Goal: Information Seeking & Learning: Learn about a topic

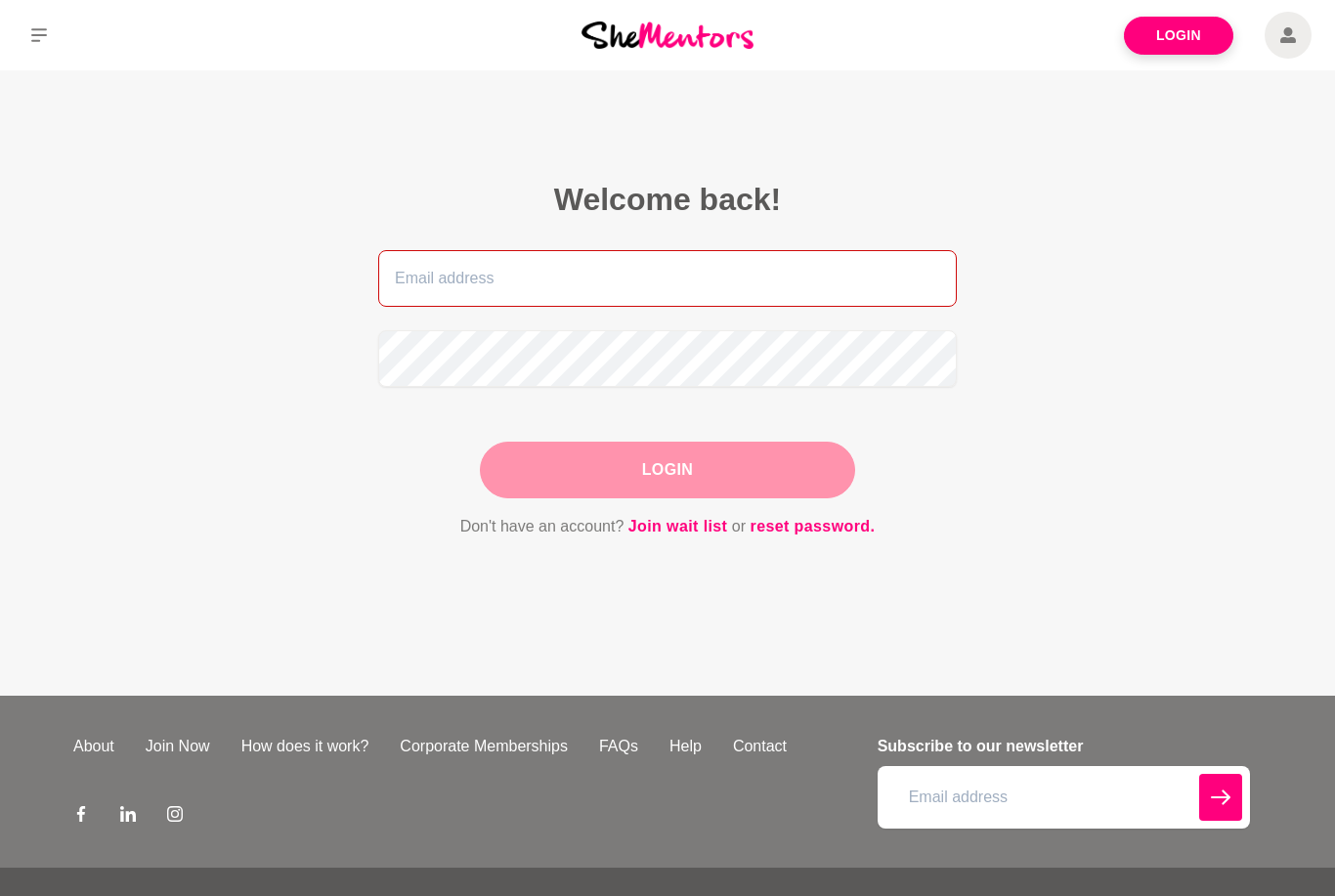
click at [801, 301] on input "email" at bounding box center [667, 278] width 579 height 56
type input "[EMAIL_ADDRESS][DOMAIN_NAME]"
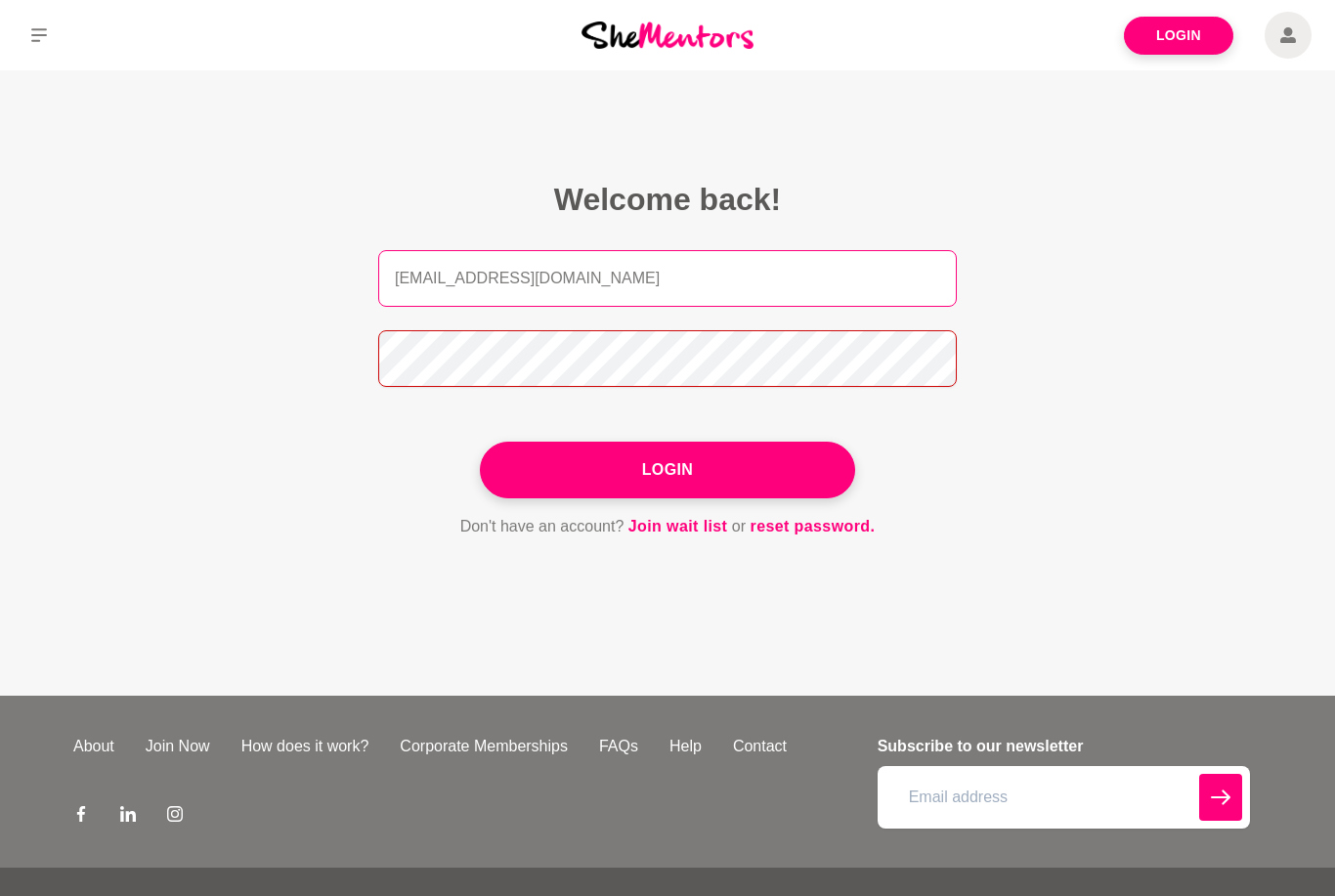
click at [667, 476] on button "Login" at bounding box center [667, 470] width 376 height 56
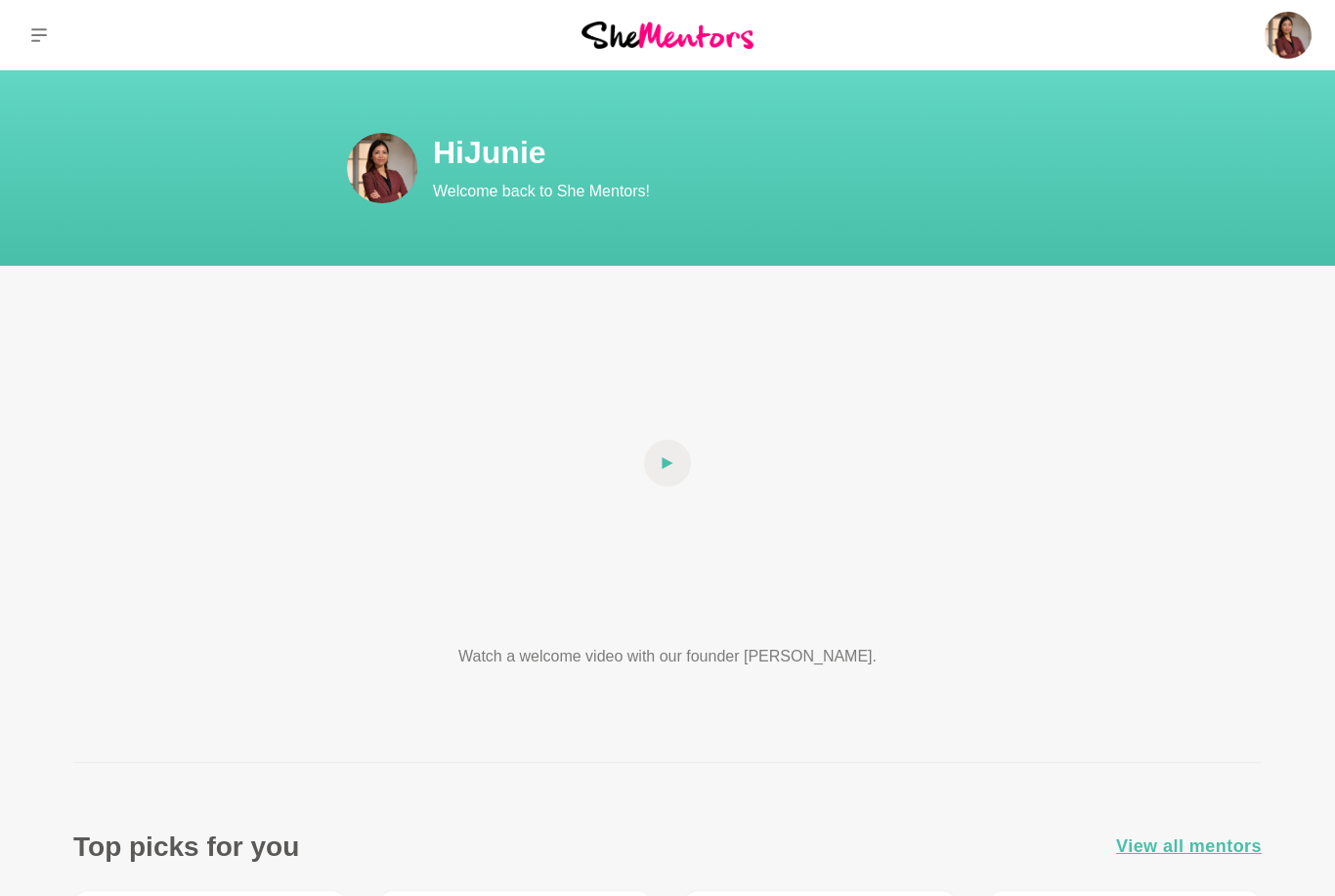
click at [35, 41] on icon at bounding box center [40, 36] width 16 height 14
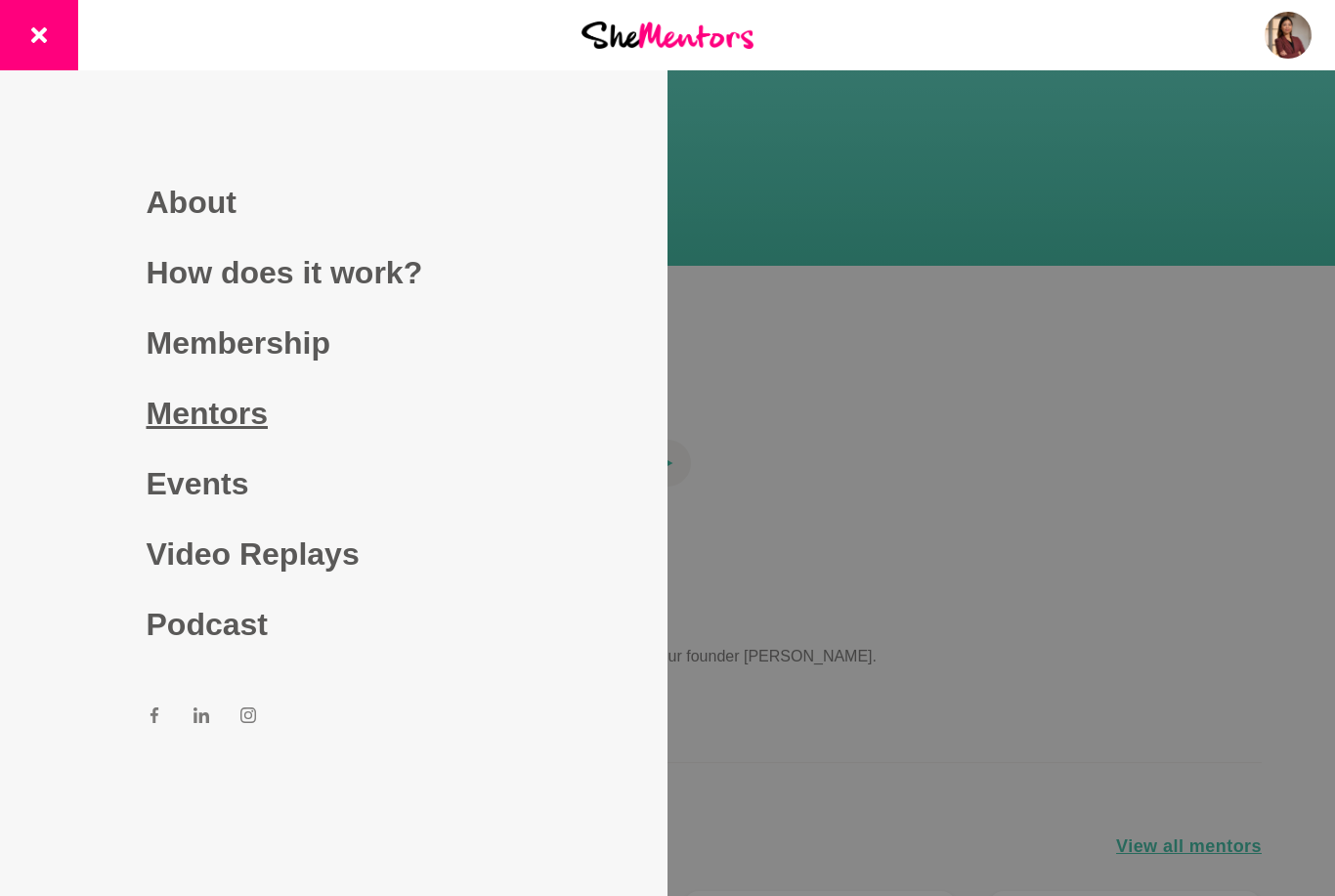
click at [192, 445] on link "Mentors" at bounding box center [334, 412] width 376 height 70
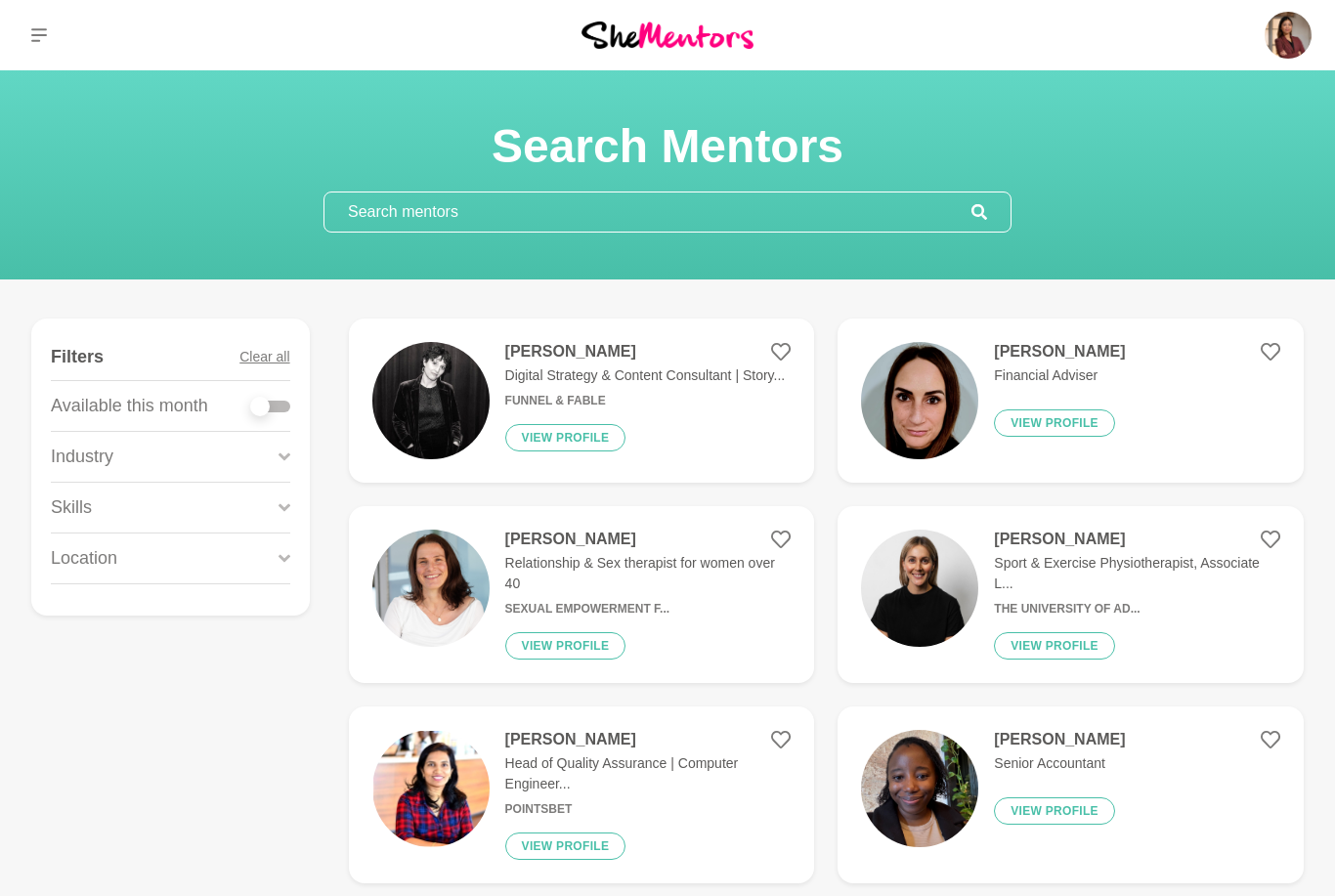
click at [797, 206] on input "text" at bounding box center [647, 211] width 647 height 39
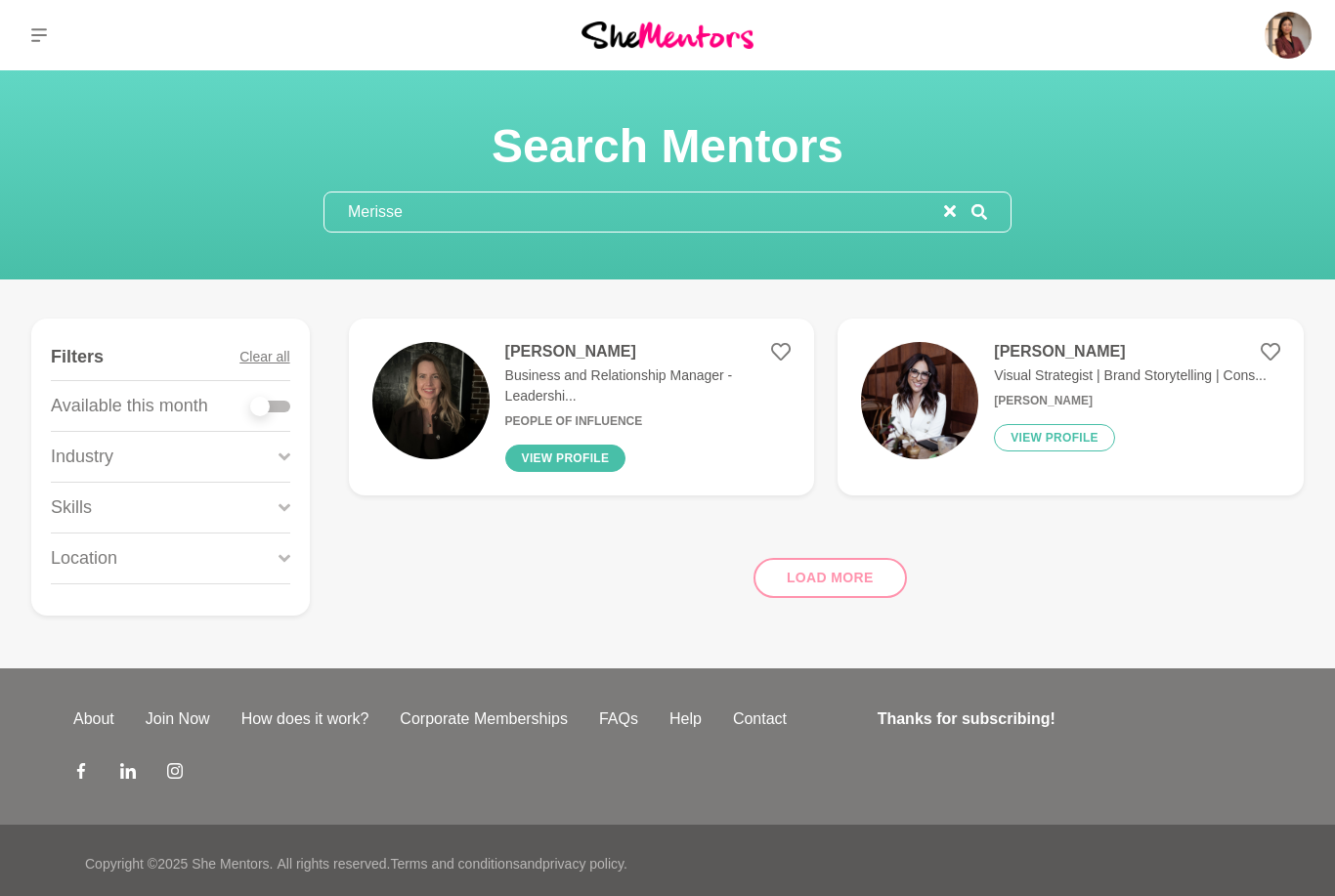
type input "Merisse"
click at [566, 452] on button "View profile" at bounding box center [566, 459] width 121 height 28
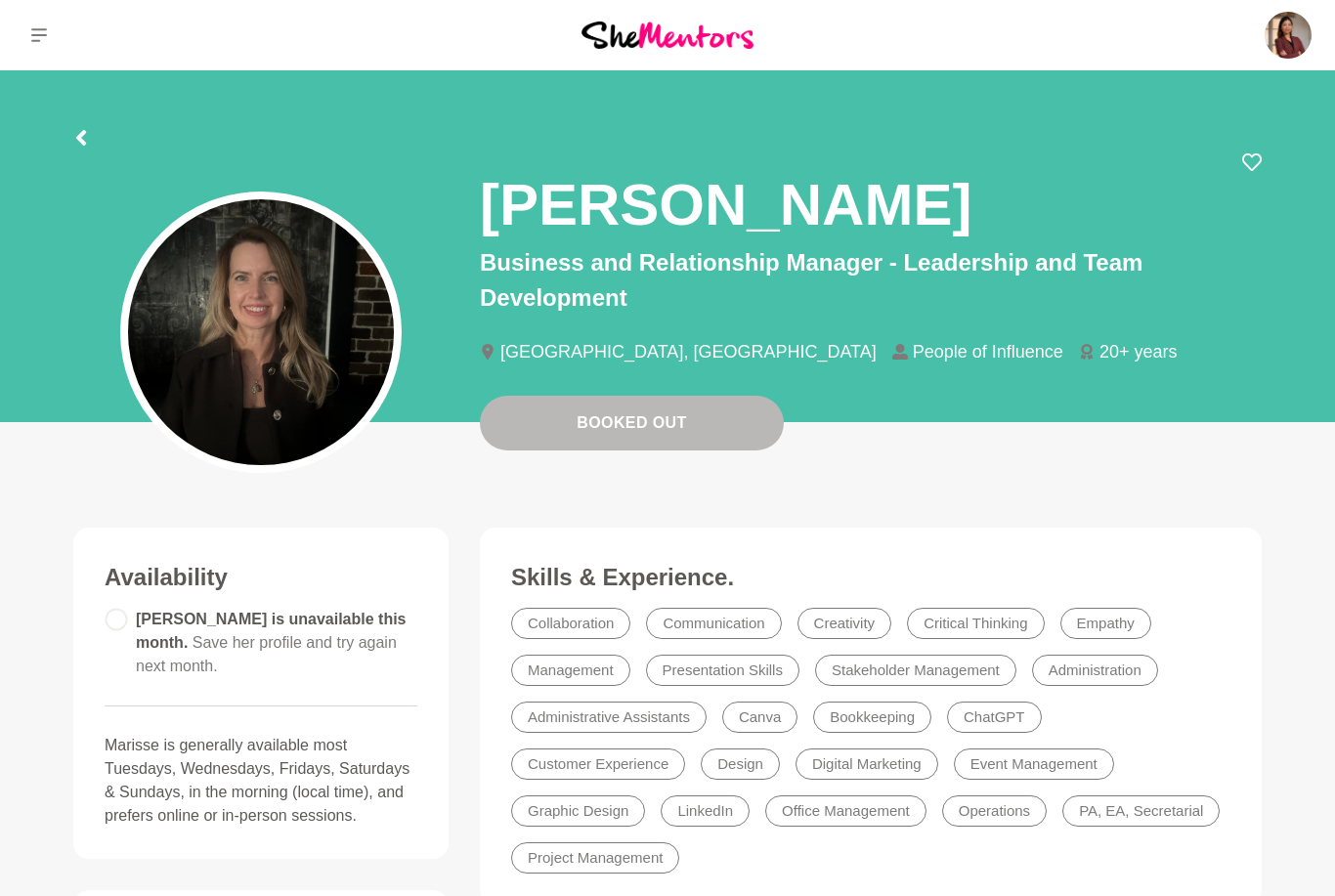
click at [56, 140] on section "[PERSON_NAME] Business and Relationship Manager - Leadership and Team Developme…" at bounding box center [667, 252] width 1251 height 364
click at [83, 133] on icon at bounding box center [81, 138] width 10 height 16
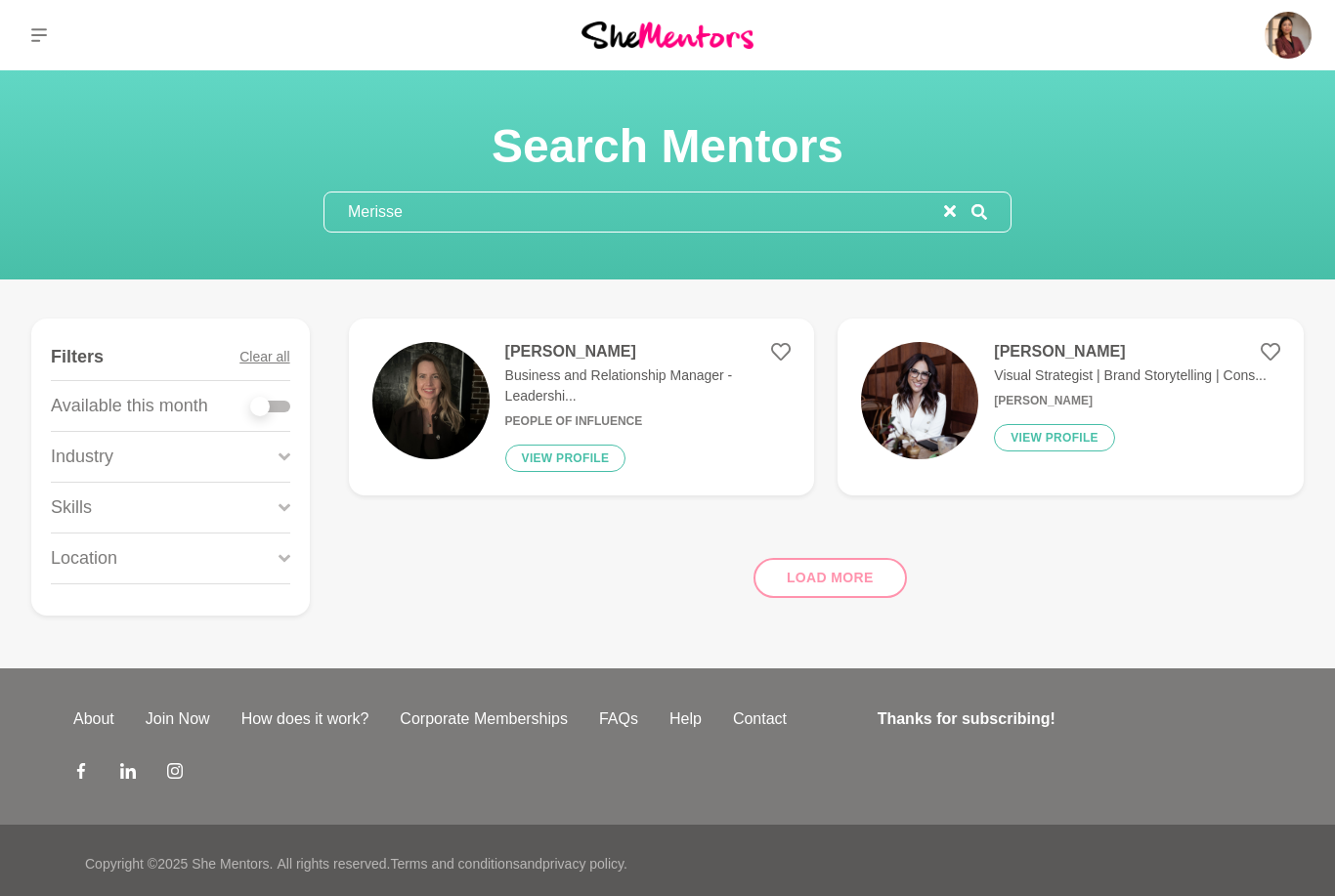
click at [626, 207] on input "Merisse" at bounding box center [633, 211] width 619 height 39
click at [945, 217] on button "reset" at bounding box center [949, 212] width 12 height 24
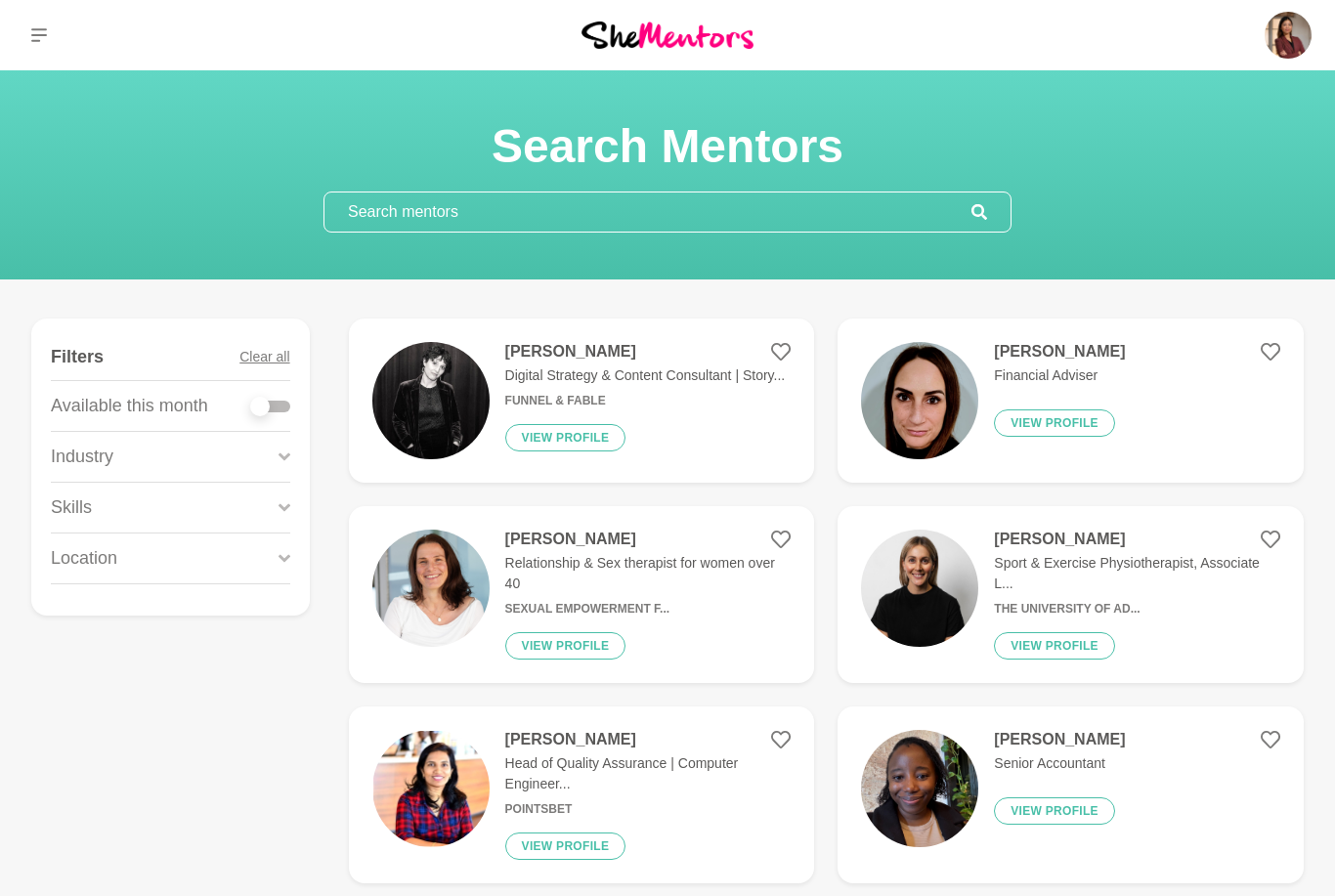
click at [785, 204] on input "text" at bounding box center [647, 211] width 647 height 39
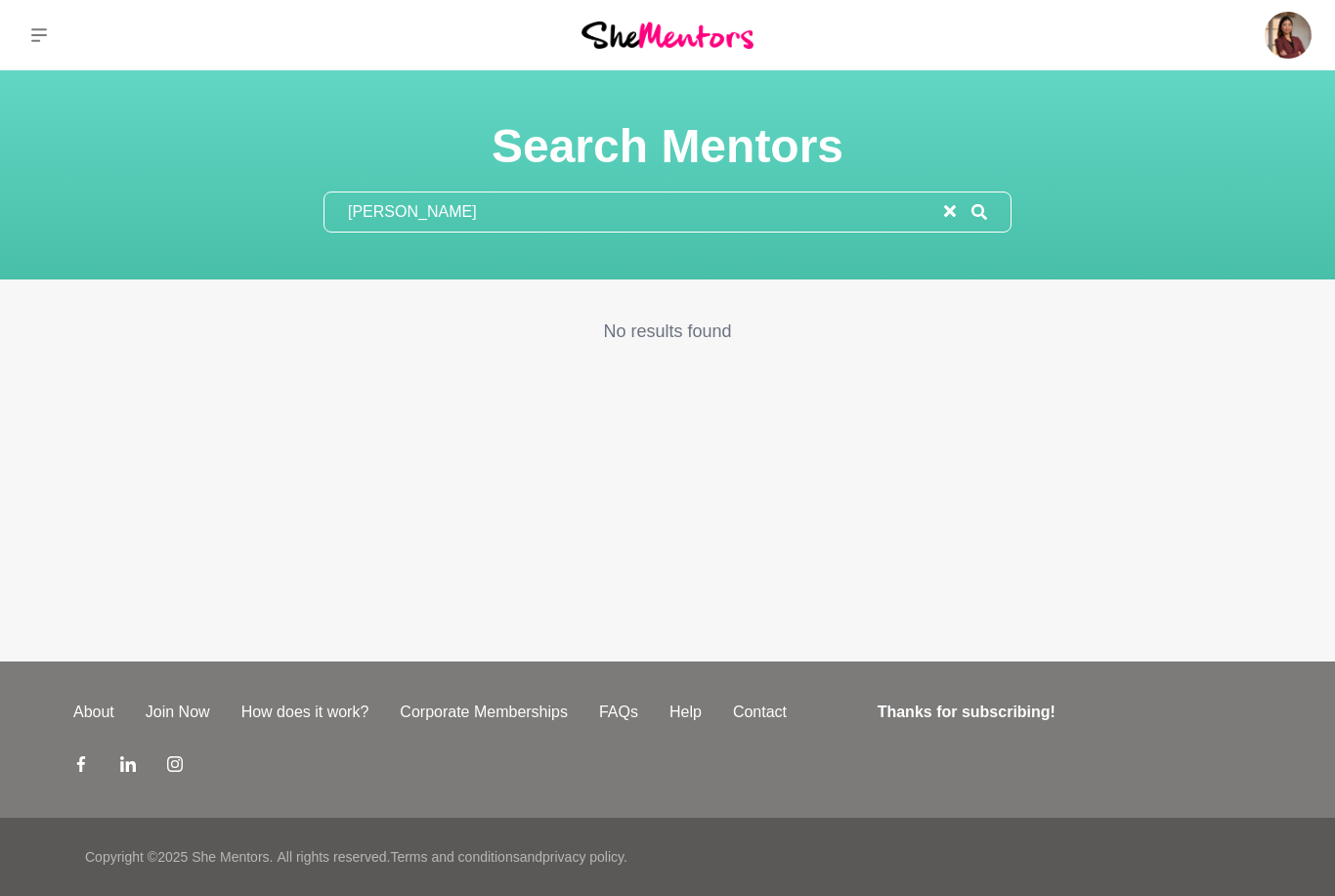
click at [574, 212] on input "[PERSON_NAME]" at bounding box center [633, 211] width 619 height 39
click at [637, 209] on input "[PERSON_NAME] [PERSON_NAME]" at bounding box center [633, 211] width 619 height 39
click at [939, 207] on input "[PERSON_NAME] [PERSON_NAME]" at bounding box center [633, 211] width 619 height 39
type input "[PERSON_NAME] [PERSON_NAME]"
click at [954, 207] on icon "reset" at bounding box center [949, 211] width 12 height 12
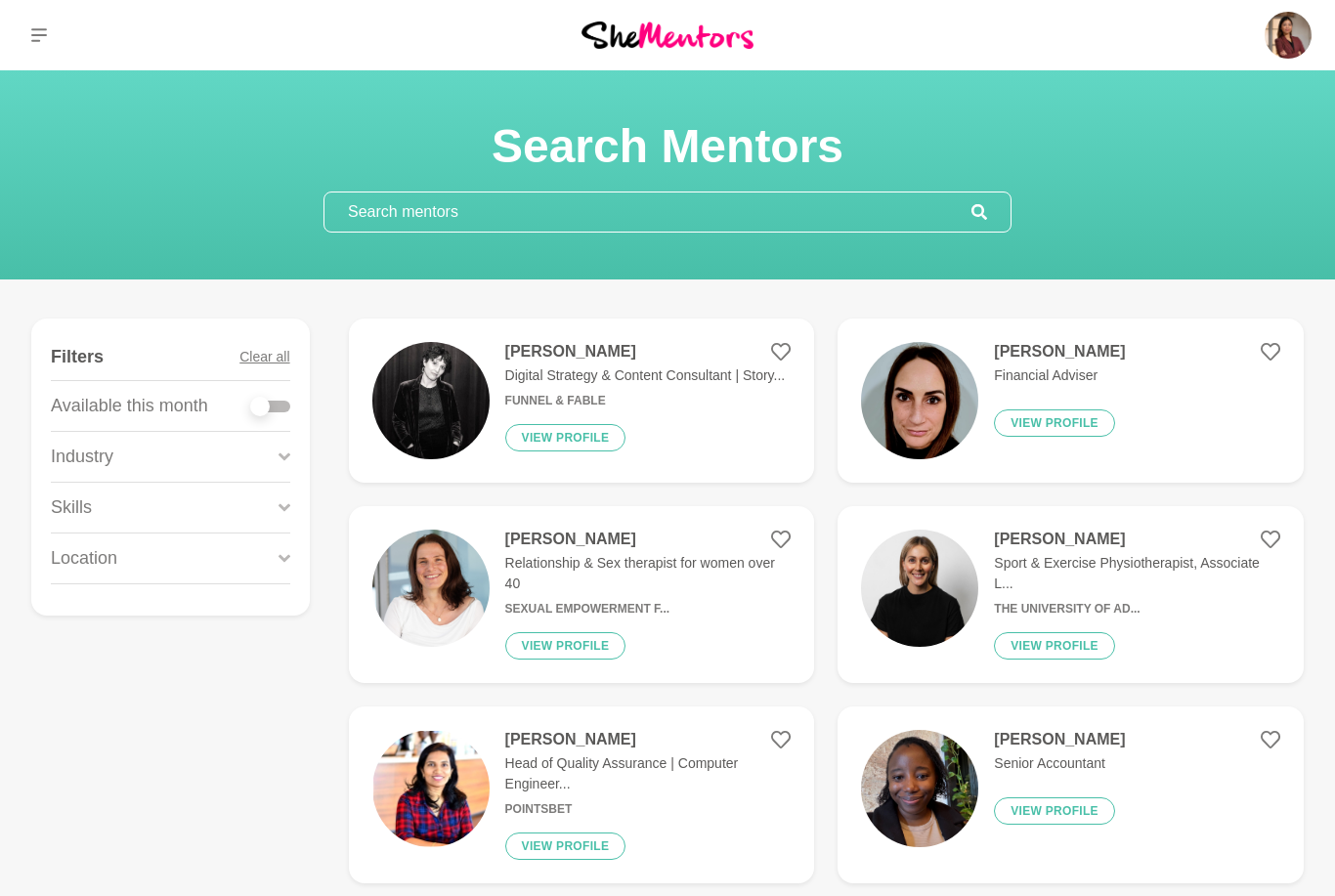
click at [783, 215] on input "text" at bounding box center [647, 211] width 647 height 39
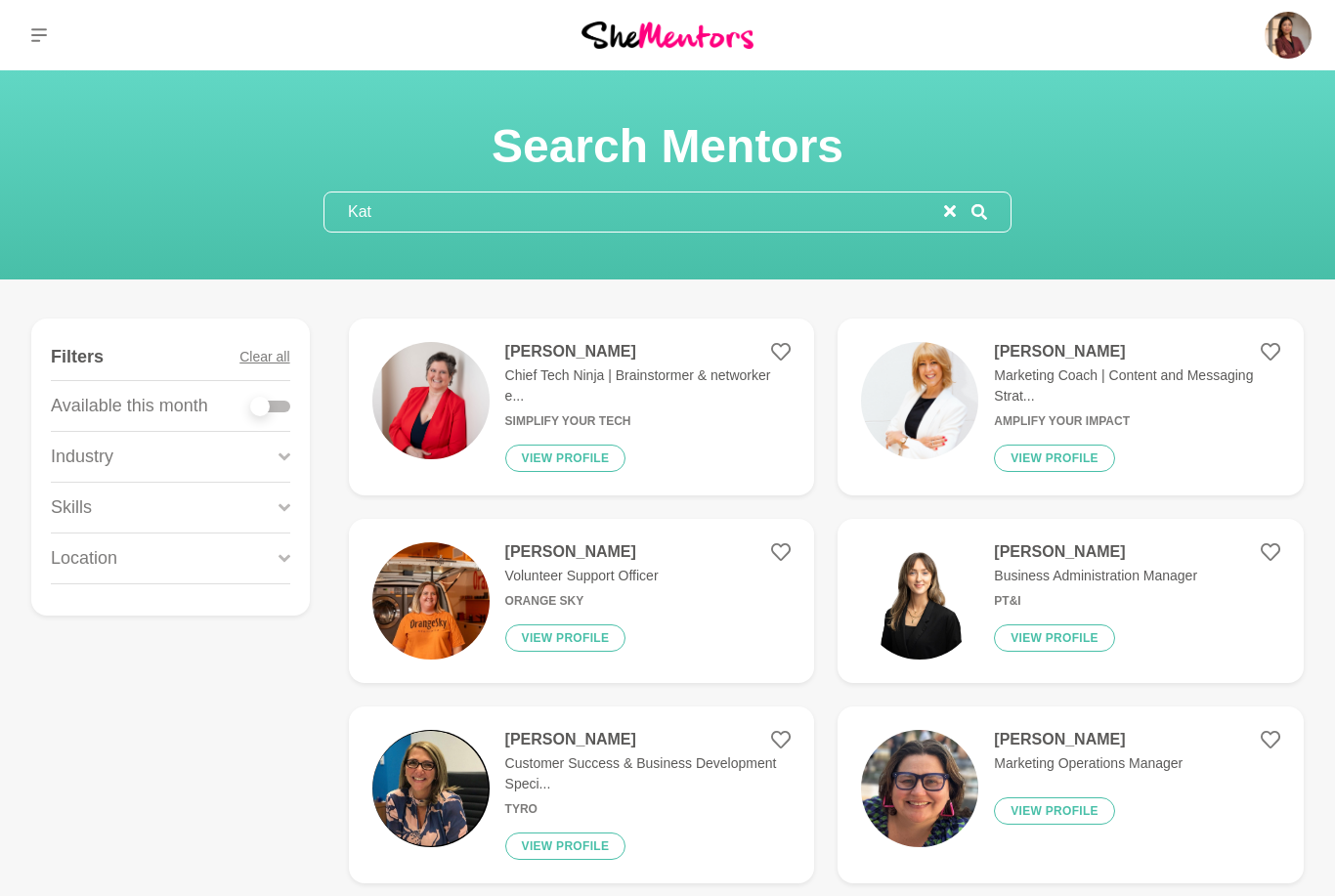
type input "Kat"
click at [1004, 355] on h4 "[PERSON_NAME]" at bounding box center [1137, 352] width 286 height 20
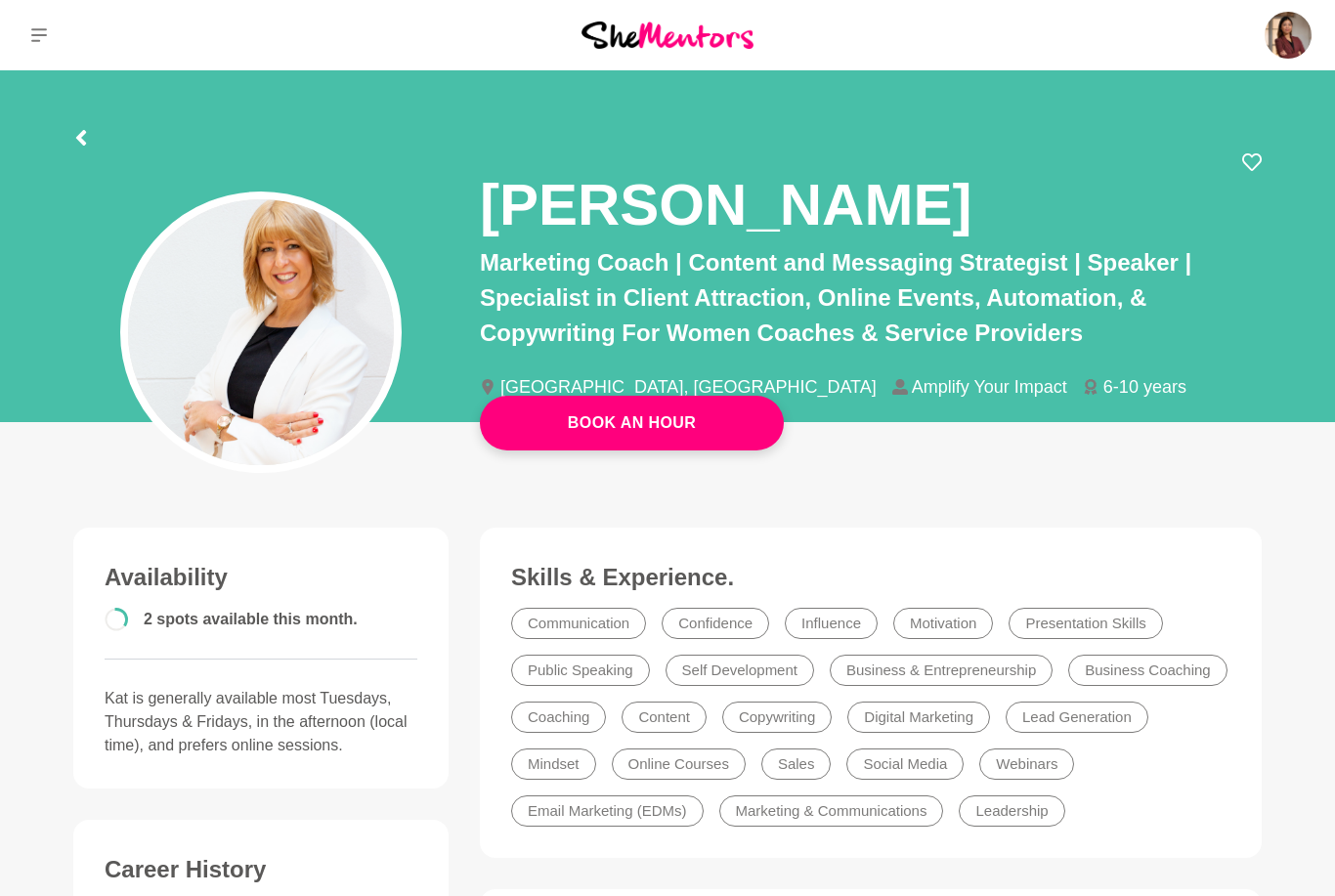
click at [84, 129] on button at bounding box center [81, 141] width 16 height 24
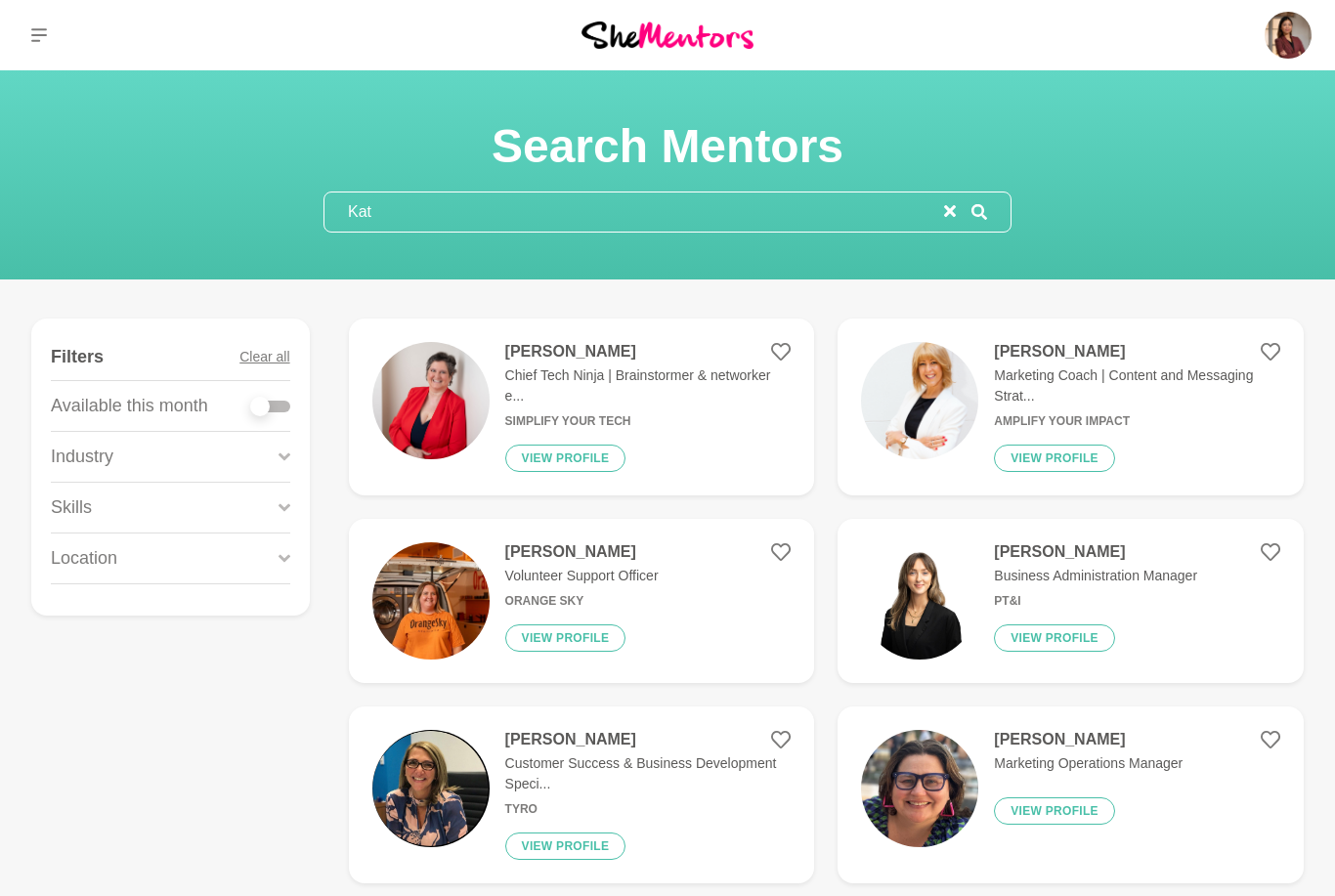
click at [516, 212] on input "Kat" at bounding box center [633, 211] width 619 height 39
click at [950, 223] on button "reset" at bounding box center [949, 212] width 12 height 24
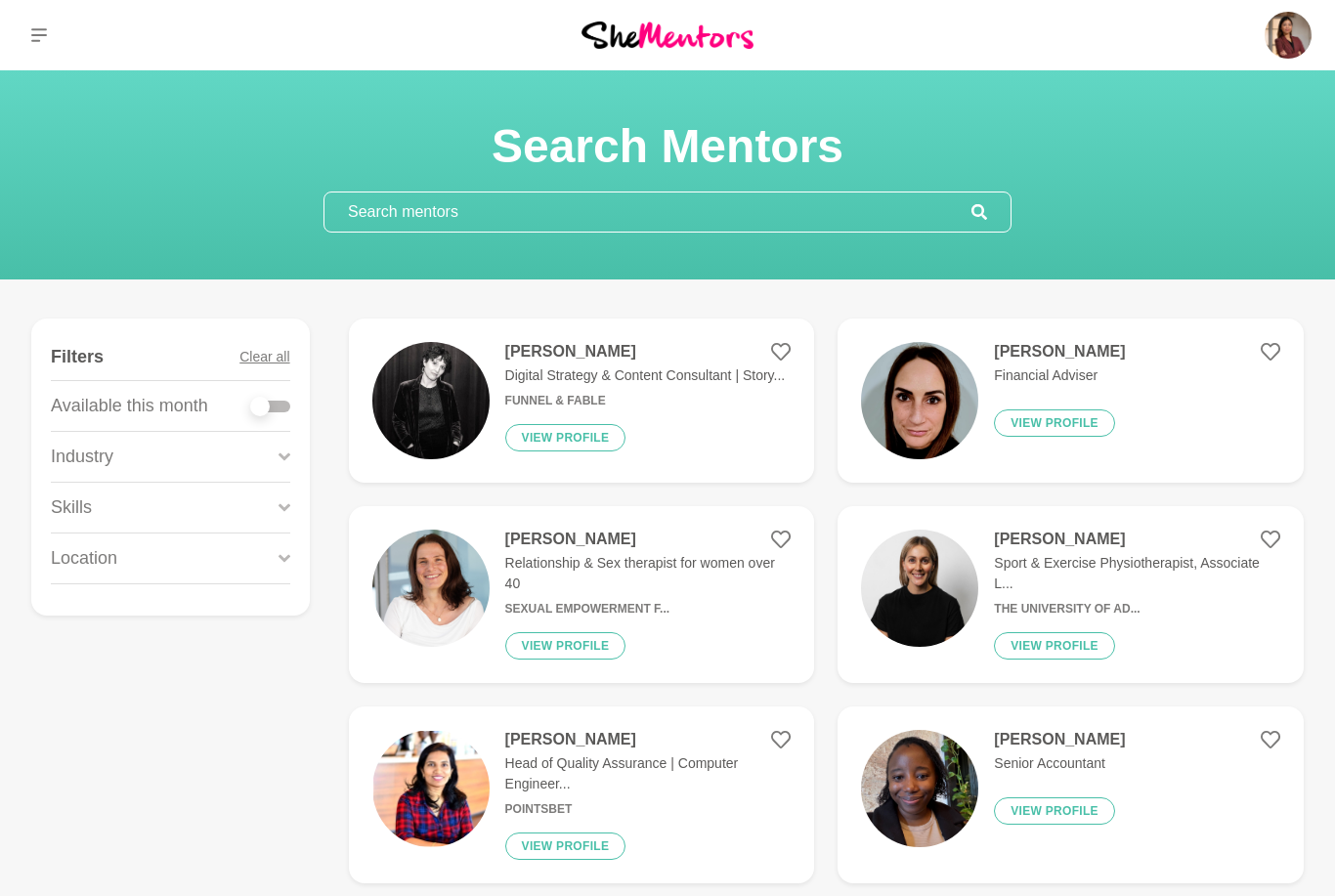
click at [694, 200] on input "text" at bounding box center [647, 211] width 647 height 39
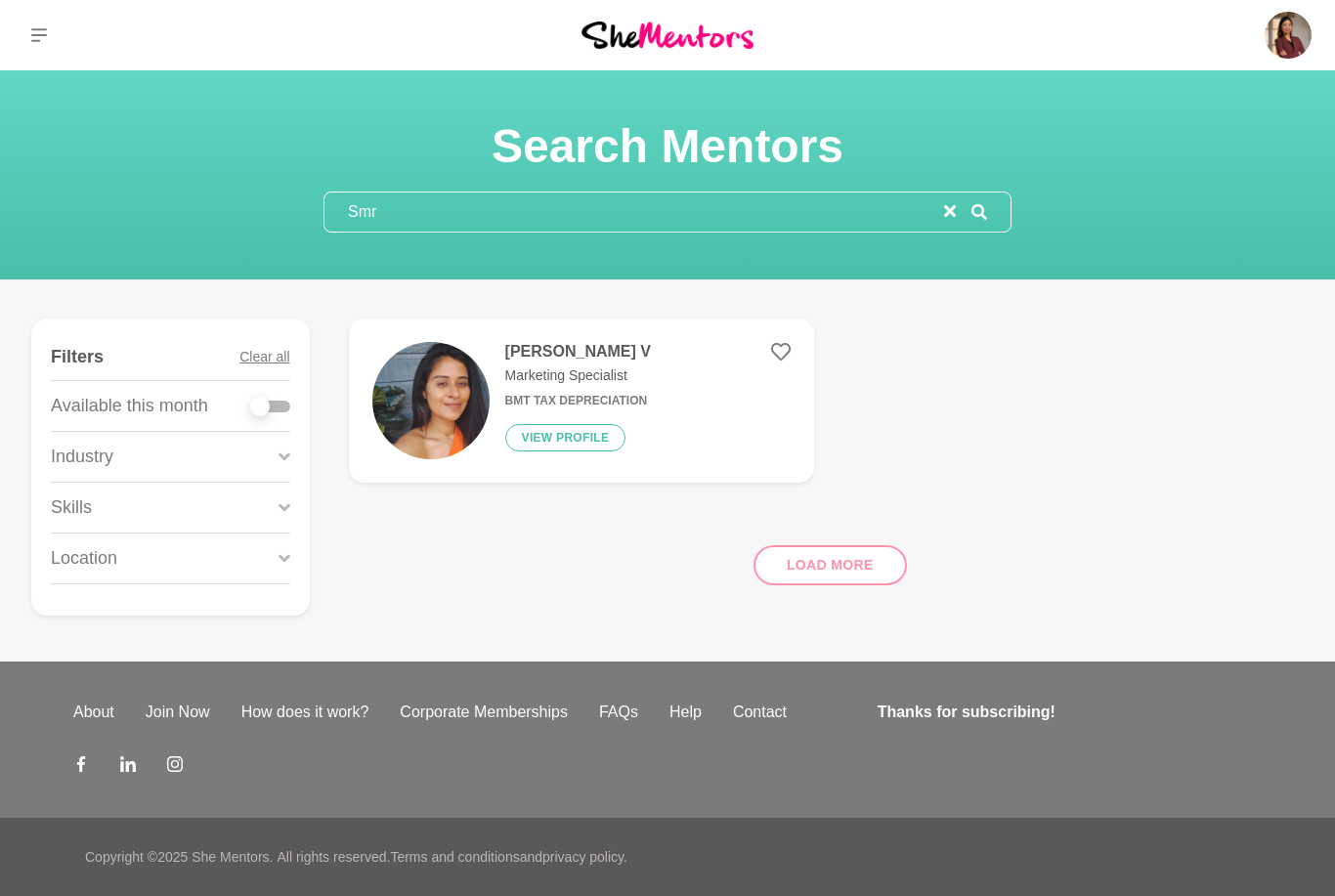
type input "Smr"
click at [456, 420] on img at bounding box center [431, 400] width 117 height 117
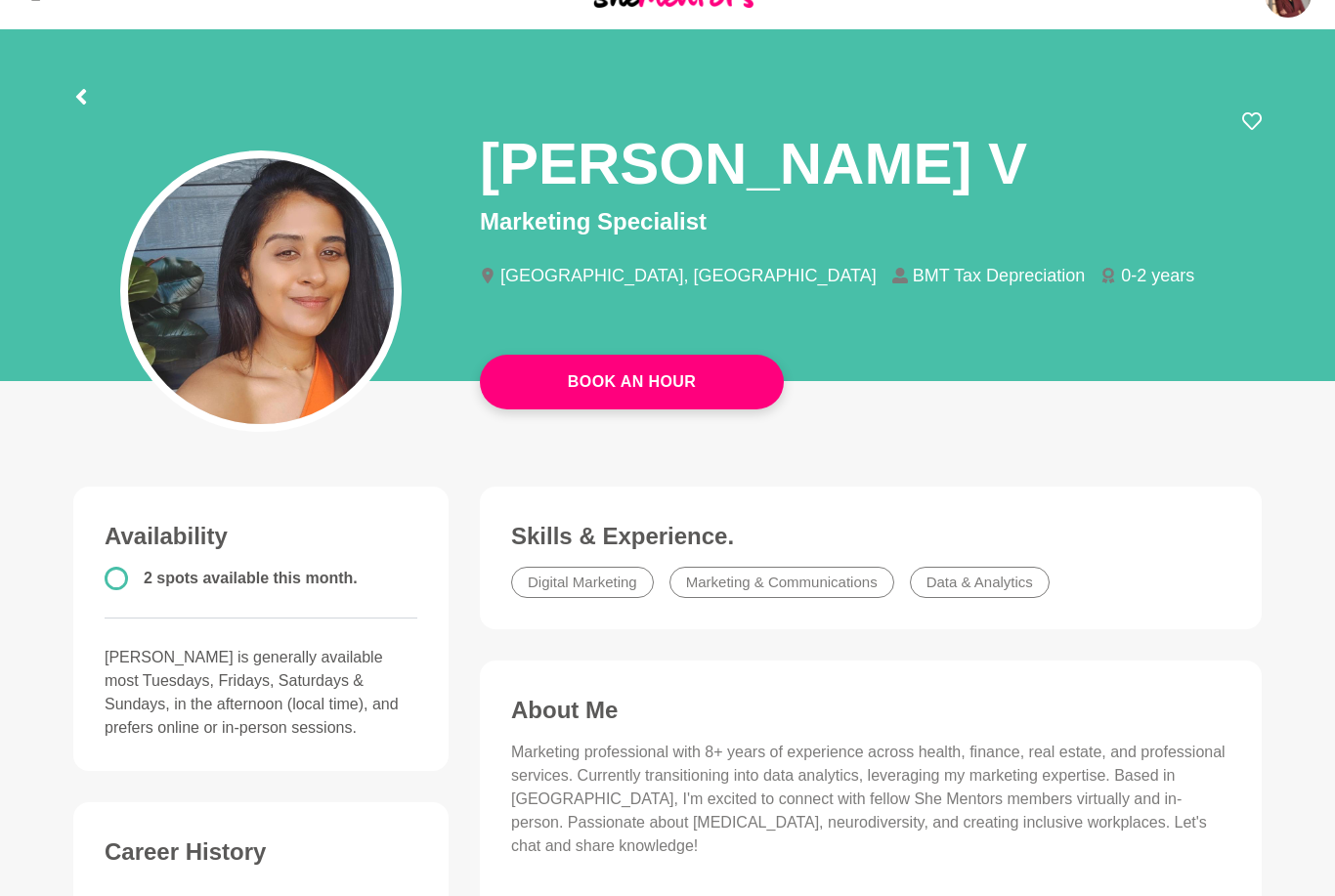
scroll to position [45, 0]
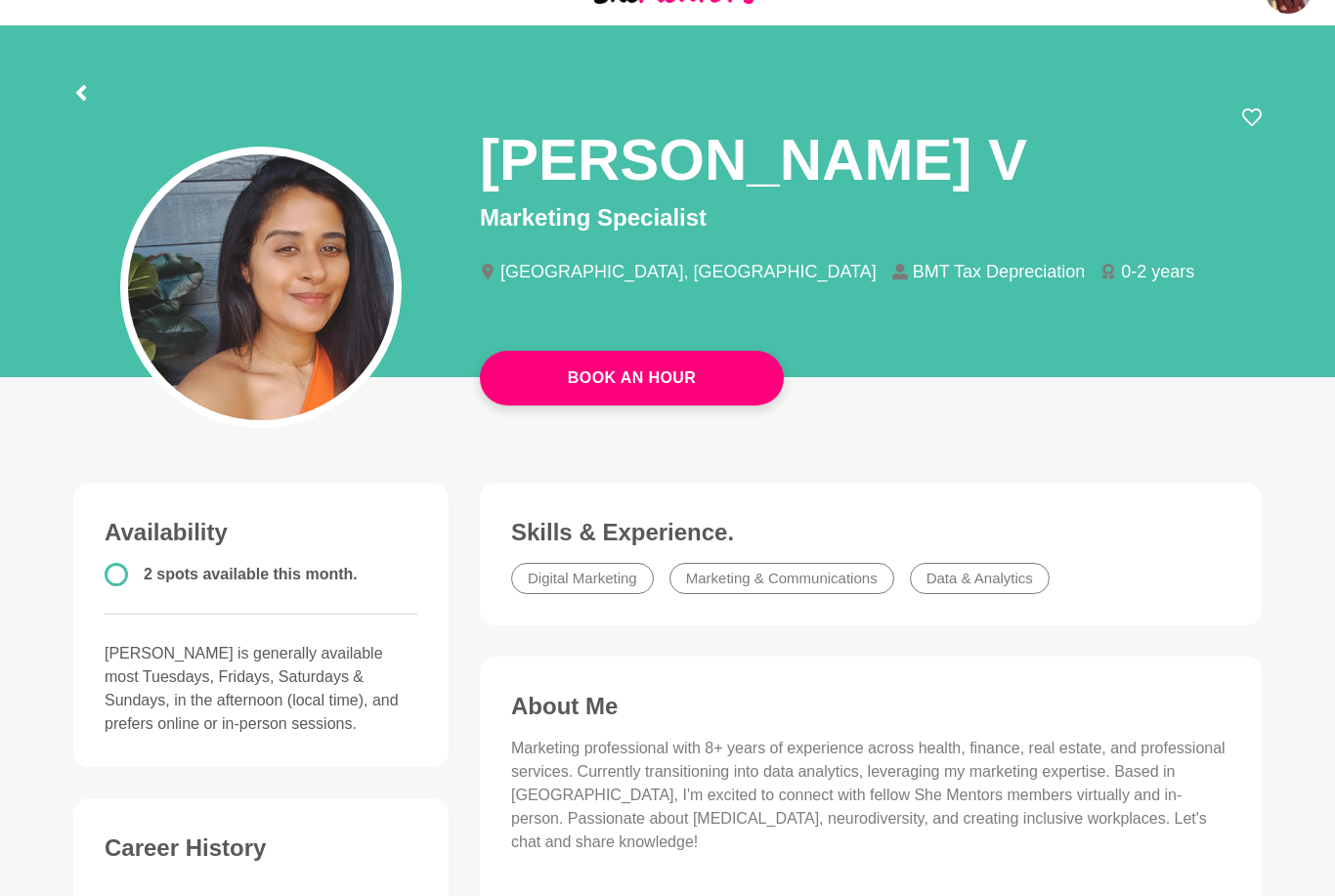
click at [818, 305] on div "[GEOGRAPHIC_DATA], [GEOGRAPHIC_DATA] BMT Tax Depreciation 0-2 years" at bounding box center [870, 280] width 782 height 68
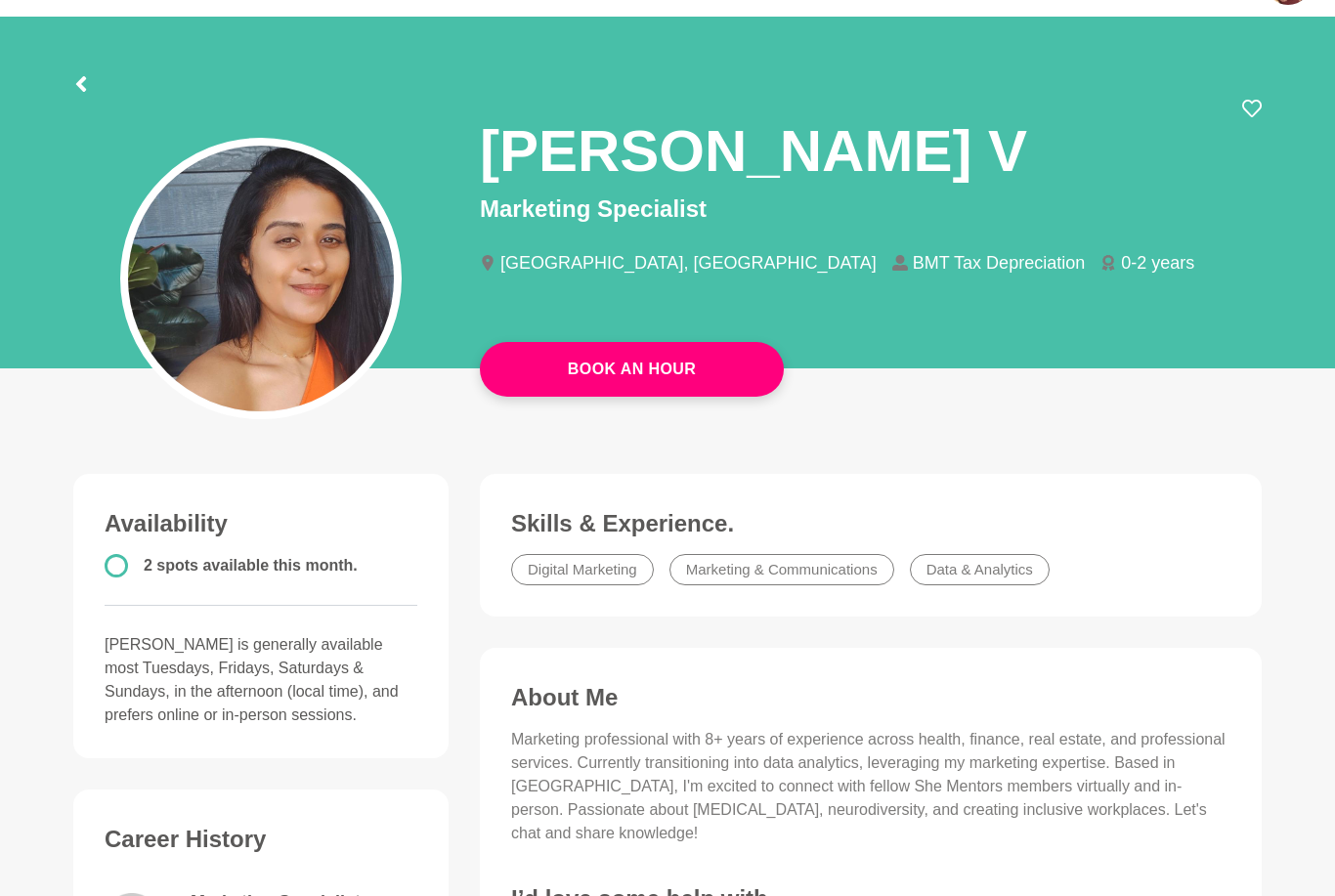
scroll to position [0, 0]
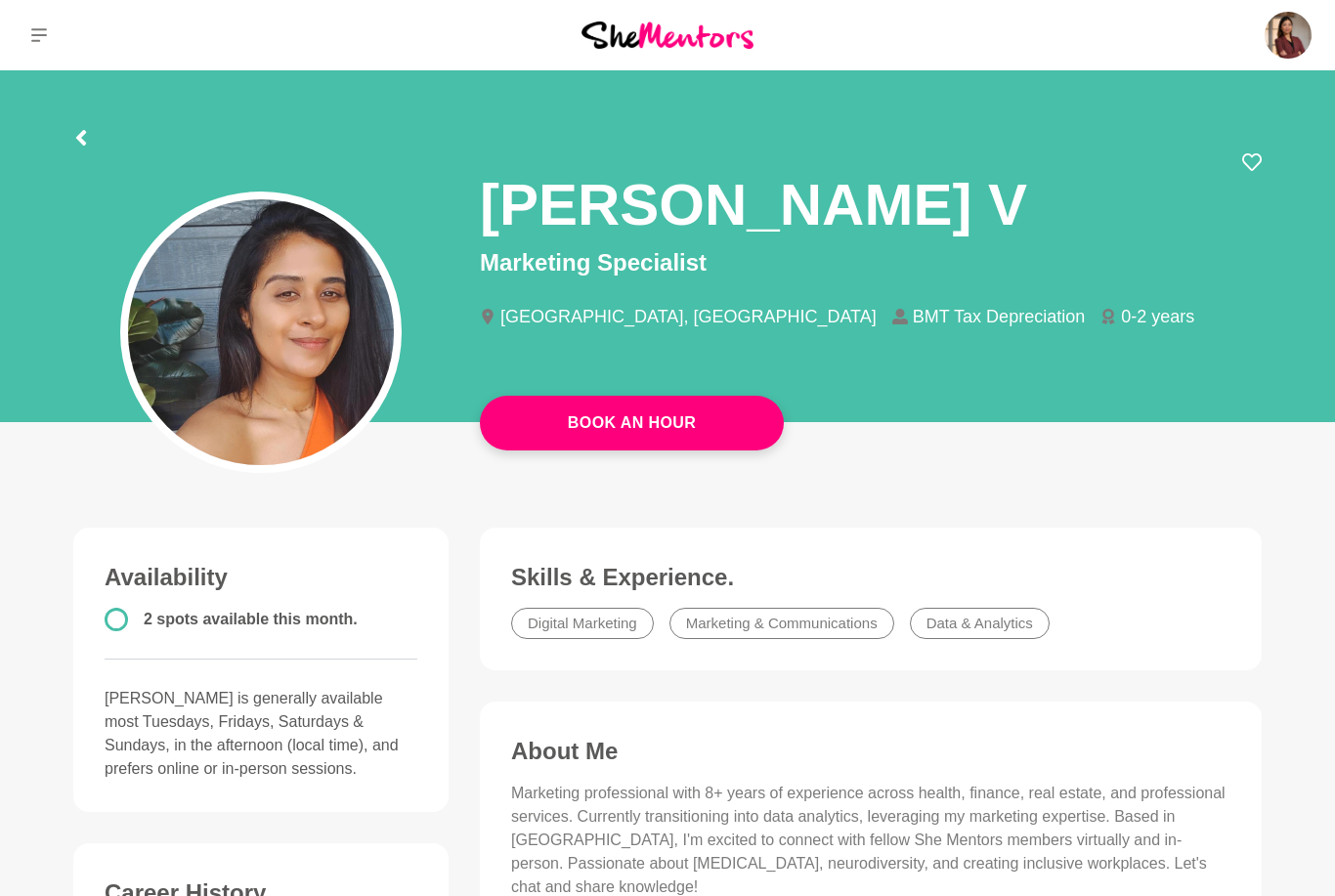
click at [85, 138] on icon at bounding box center [81, 138] width 16 height 16
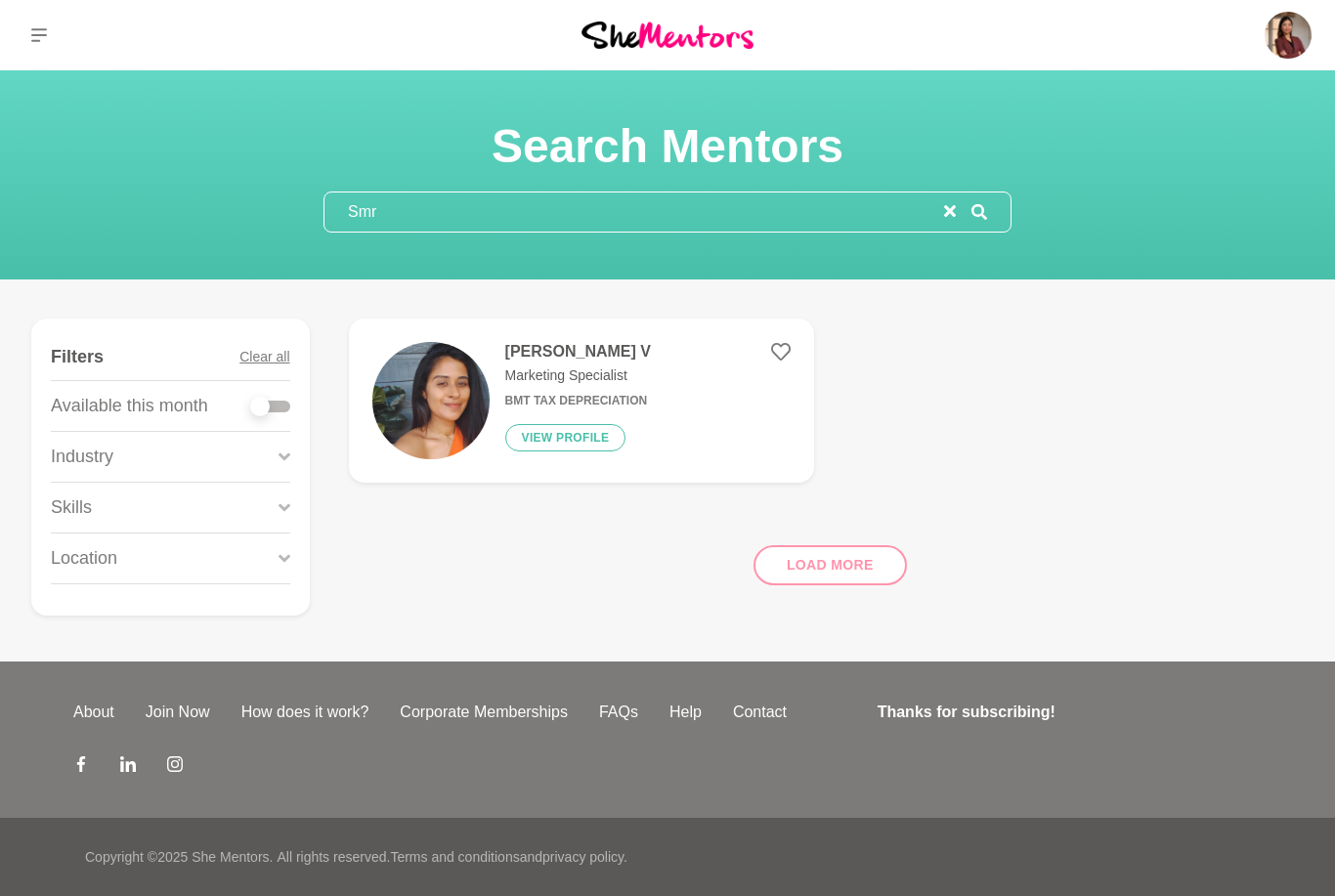
click at [685, 205] on input "Smr" at bounding box center [633, 211] width 619 height 39
click at [951, 210] on icon "reset" at bounding box center [949, 211] width 12 height 12
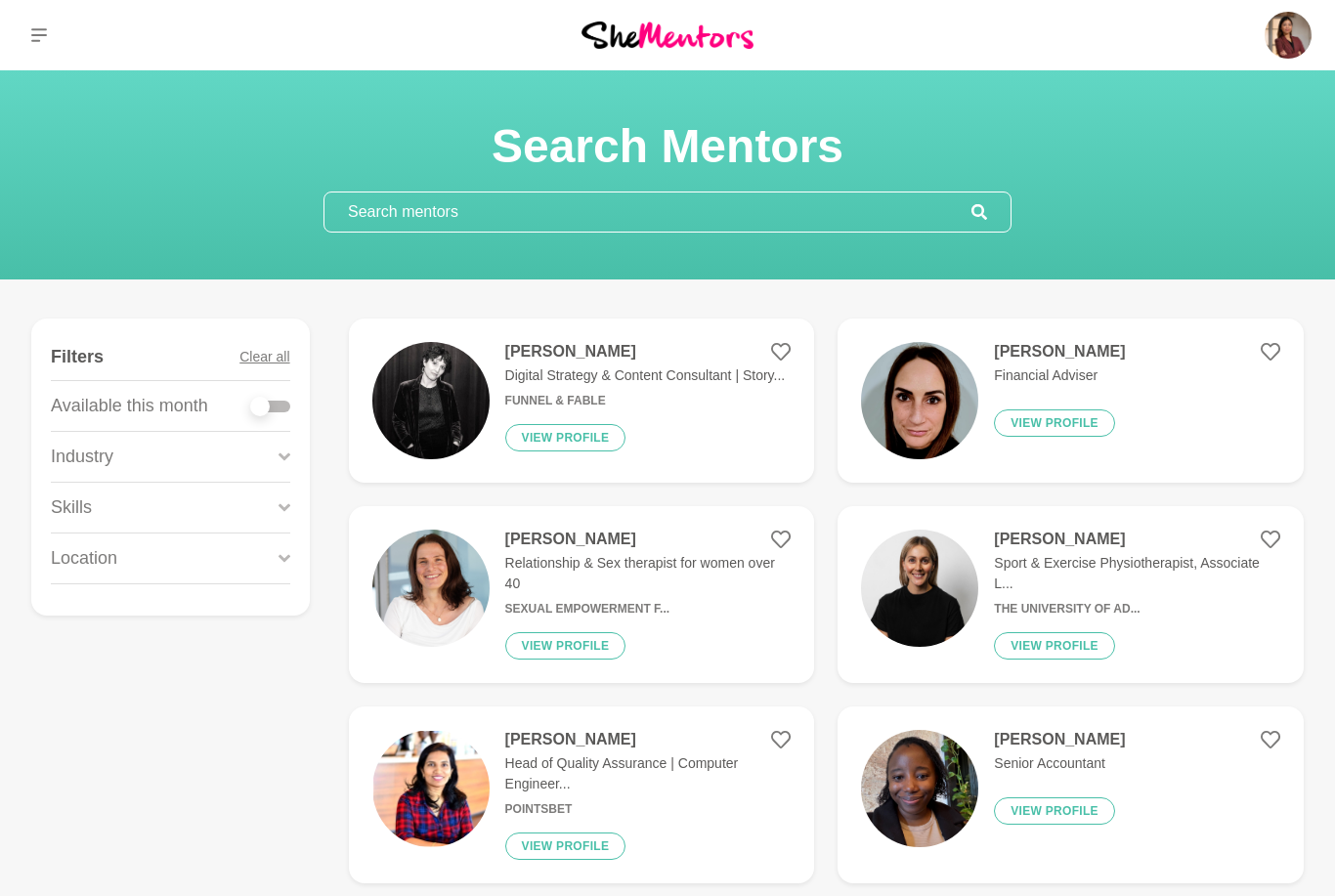
click at [809, 201] on input "text" at bounding box center [647, 211] width 647 height 39
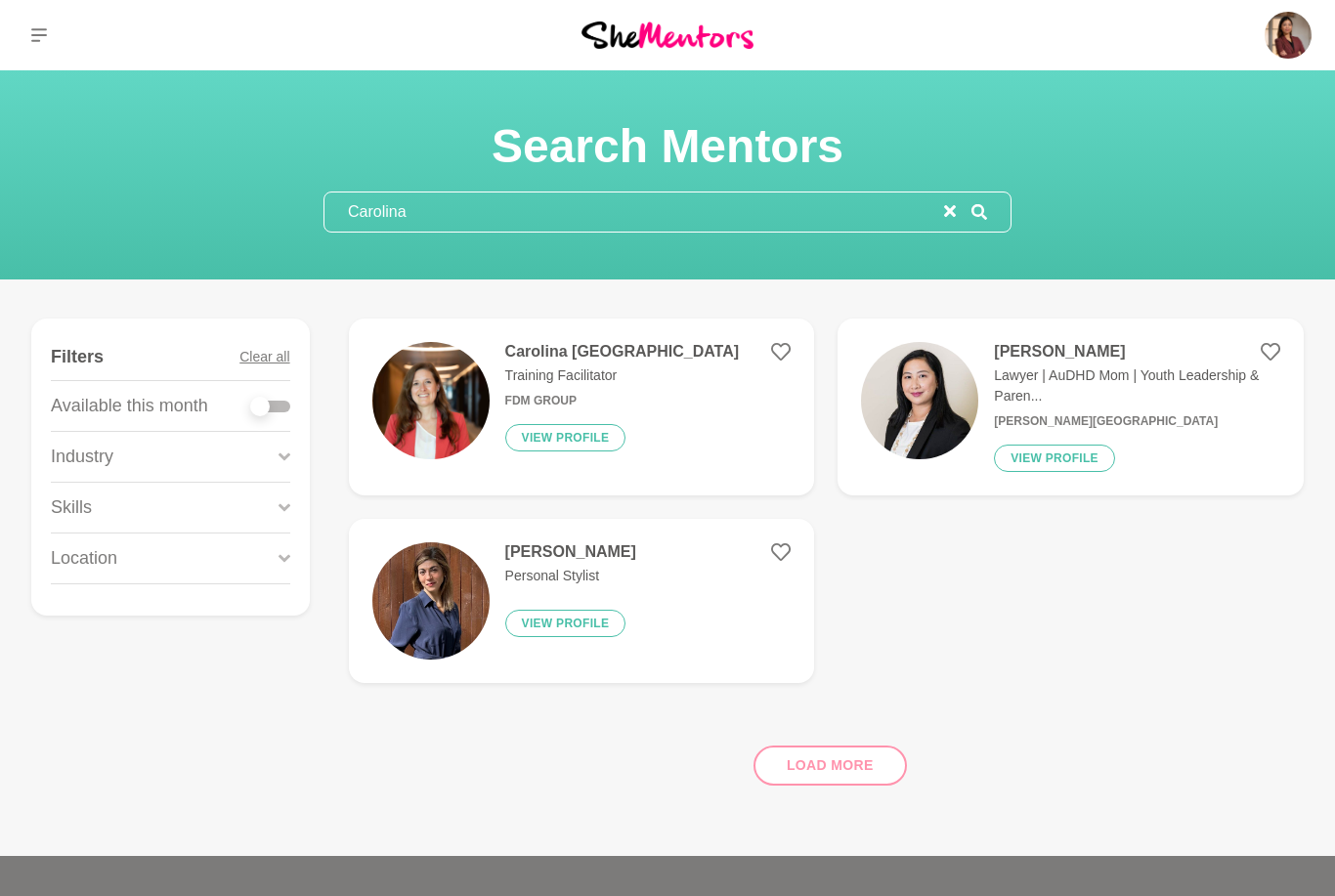
type input "Carolina"
click at [467, 431] on img at bounding box center [431, 400] width 117 height 117
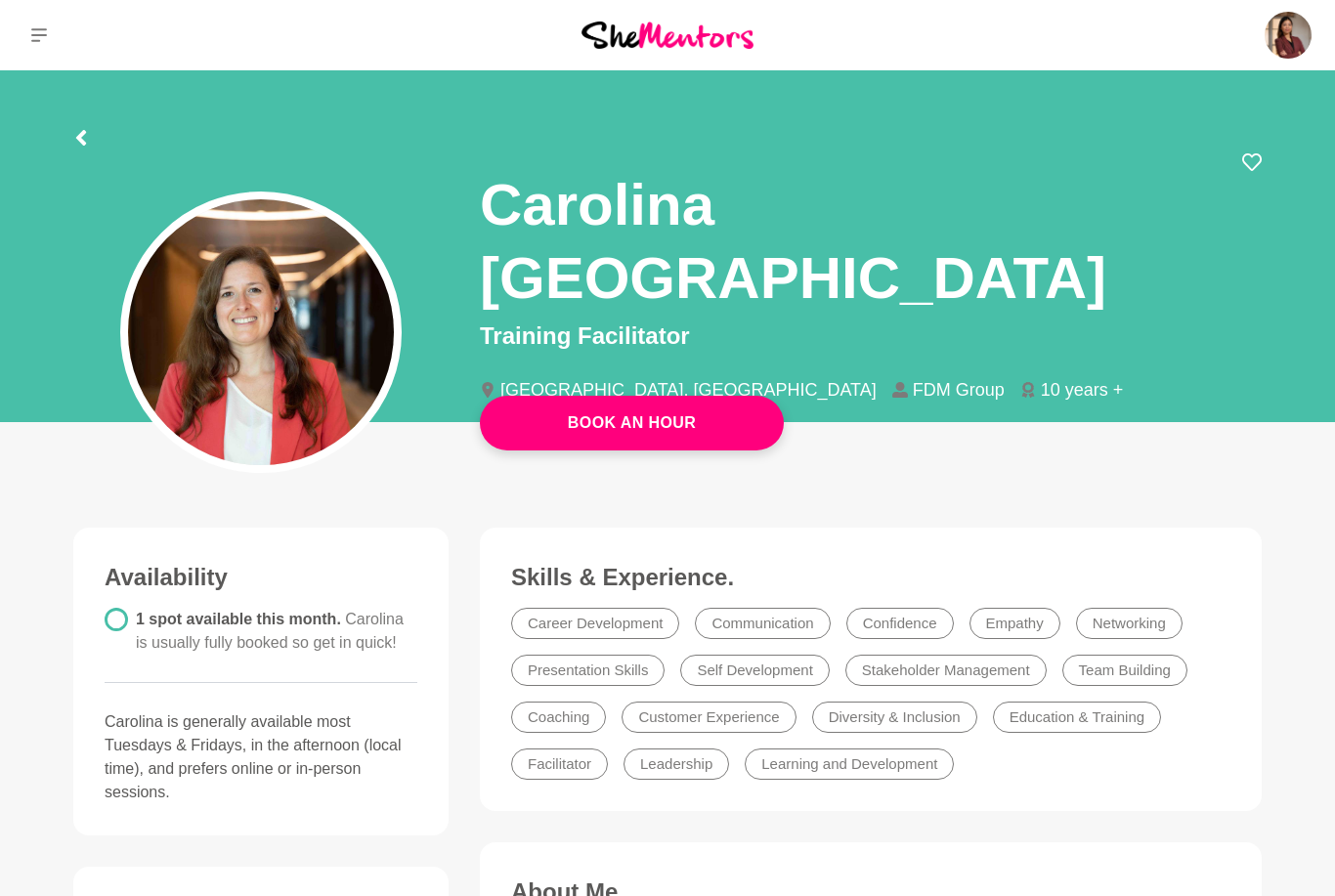
click at [88, 135] on icon at bounding box center [81, 138] width 16 height 16
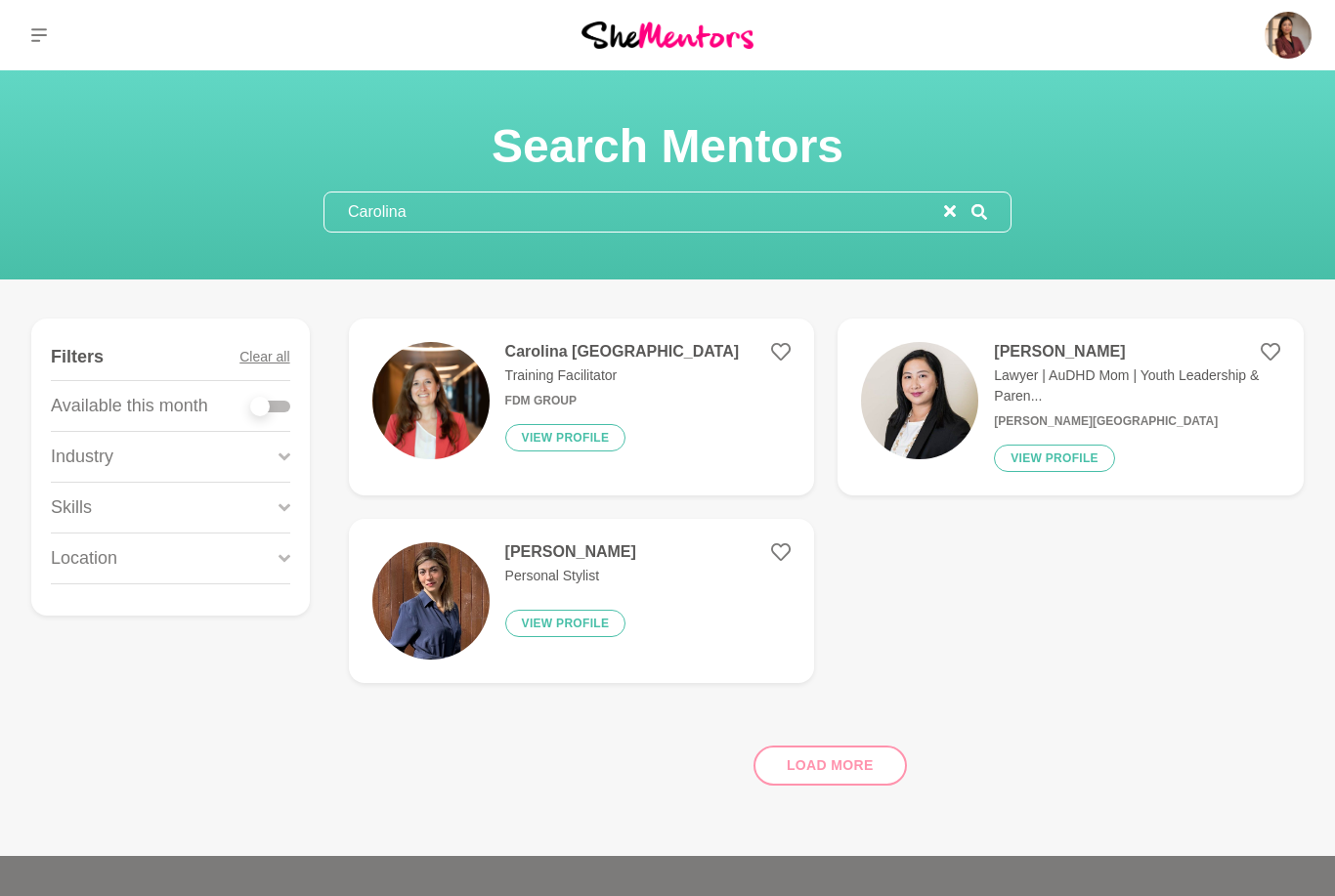
click at [548, 215] on input "Carolina" at bounding box center [633, 211] width 619 height 39
click at [952, 210] on icon "reset" at bounding box center [949, 211] width 12 height 12
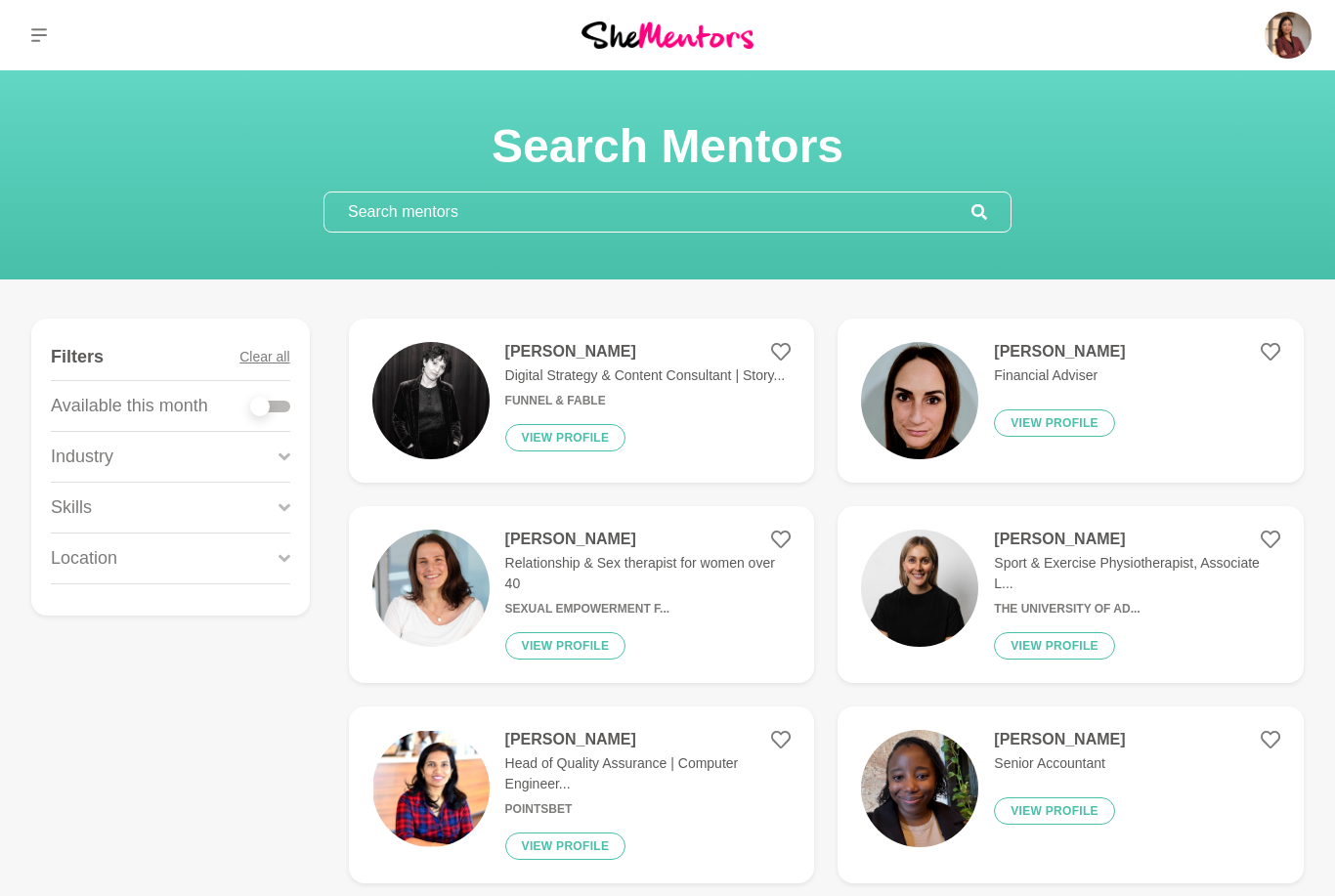
click at [762, 206] on input "text" at bounding box center [647, 211] width 647 height 39
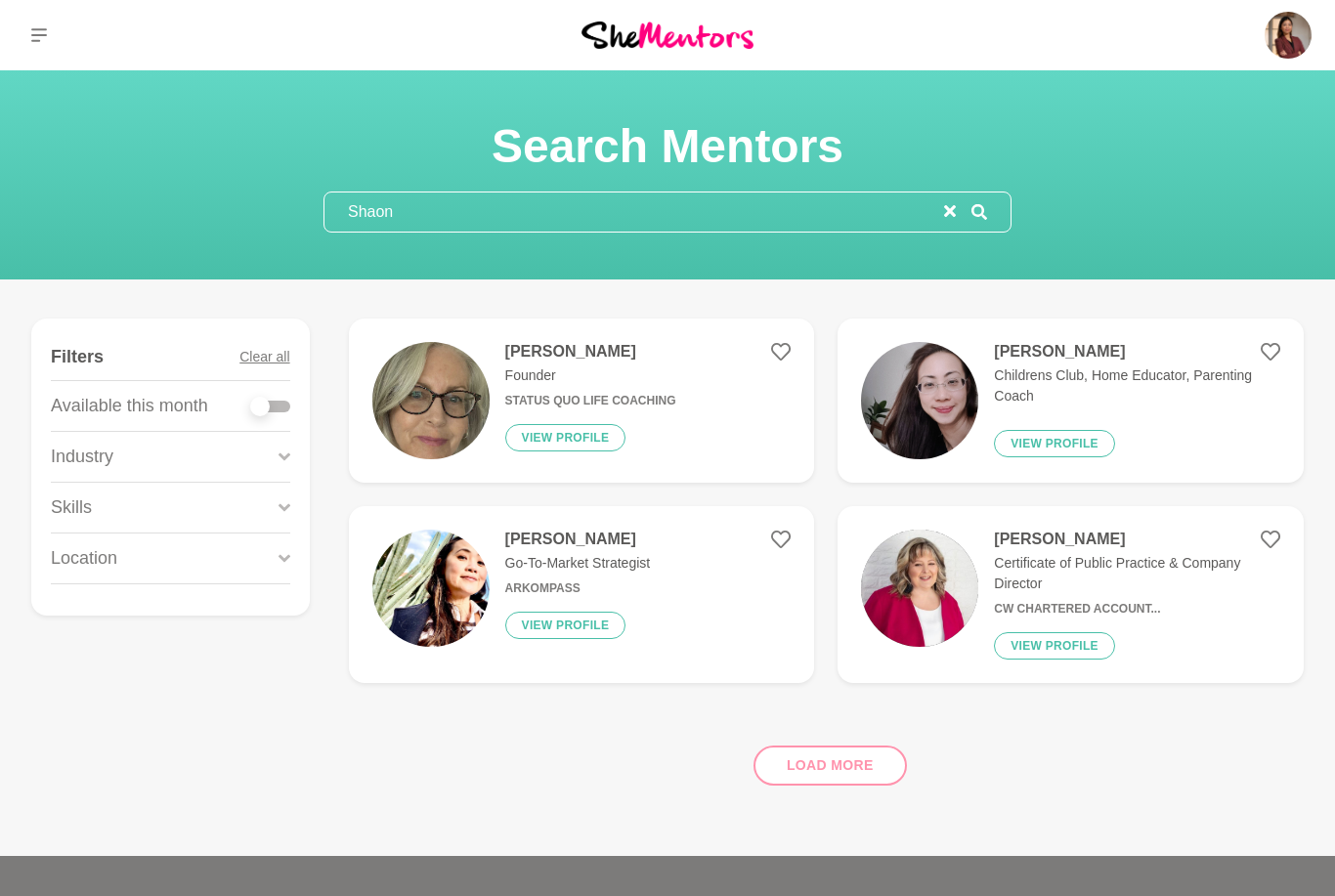
type input "Shaon"
click at [464, 439] on img at bounding box center [431, 400] width 117 height 117
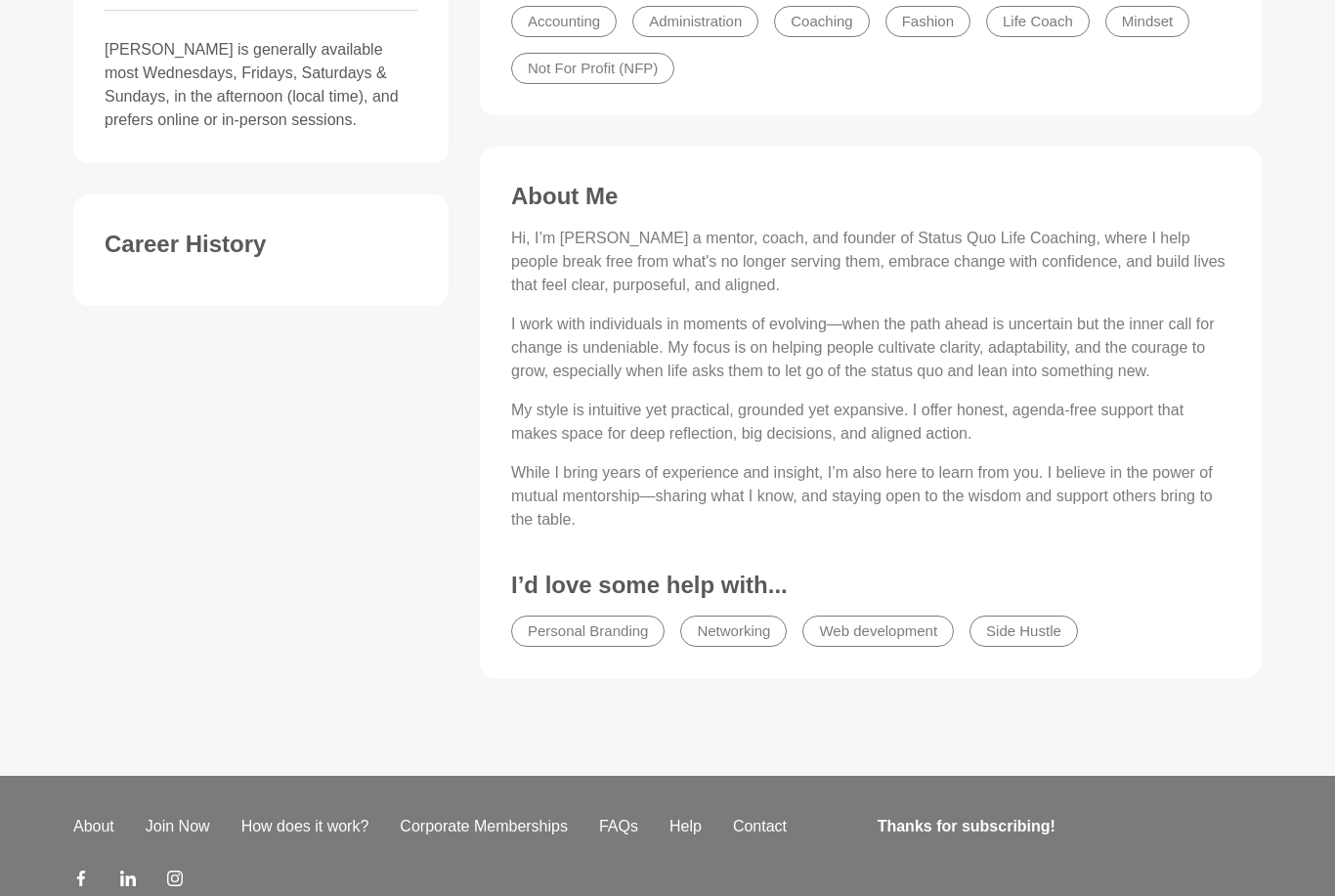
scroll to position [650, 0]
